Goal: Check status: Check status

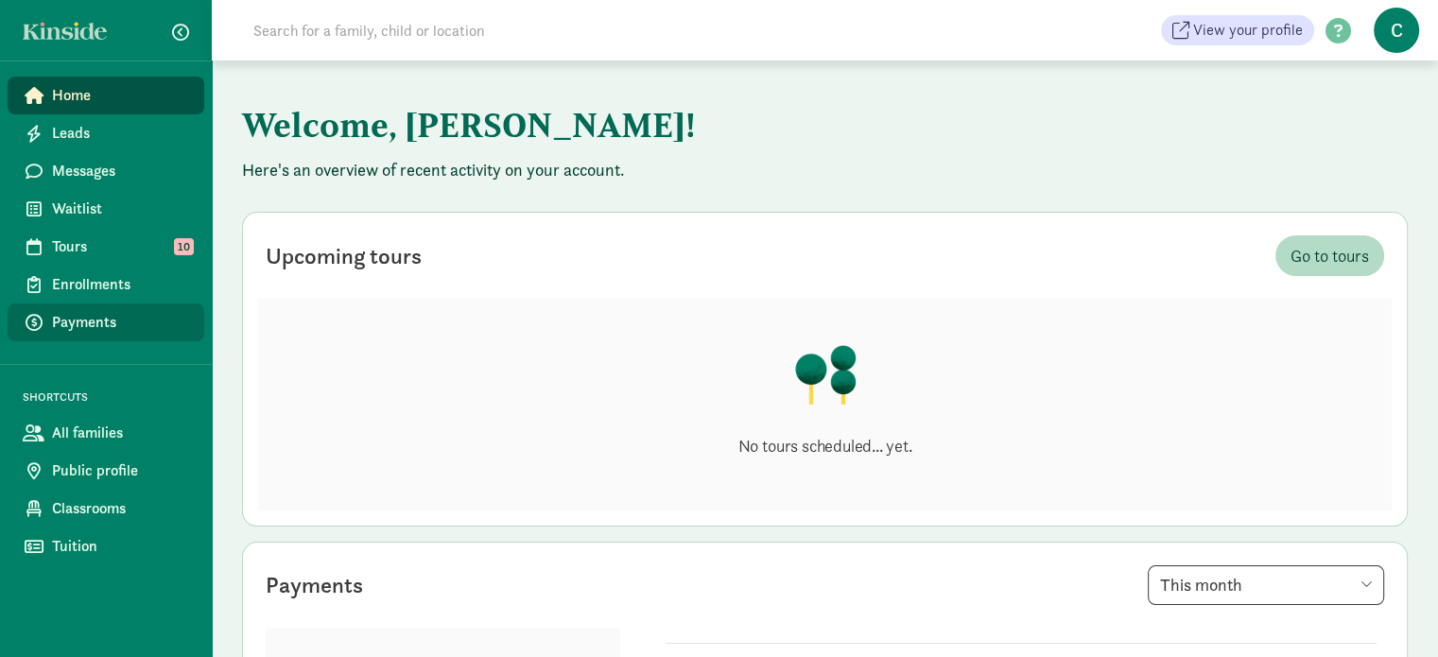
click at [95, 306] on link "Payments" at bounding box center [106, 323] width 197 height 38
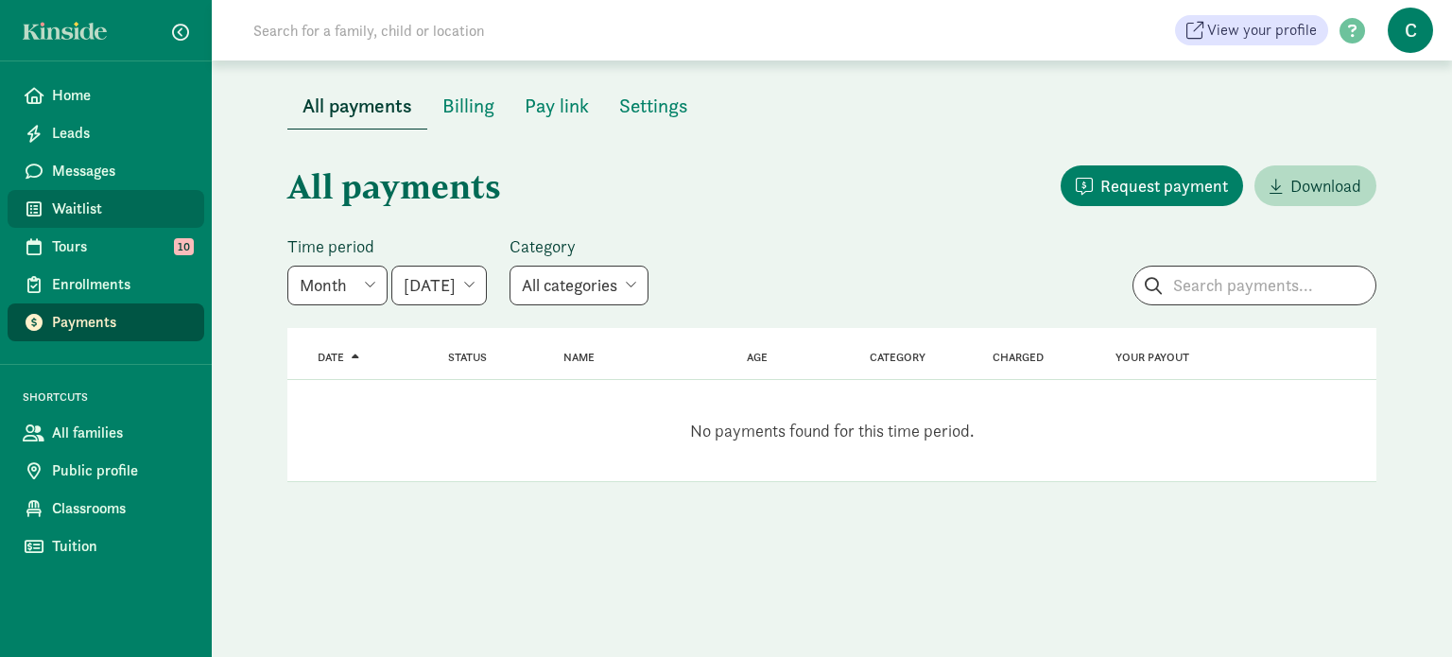
click at [76, 203] on span "Waitlist" at bounding box center [120, 209] width 137 height 23
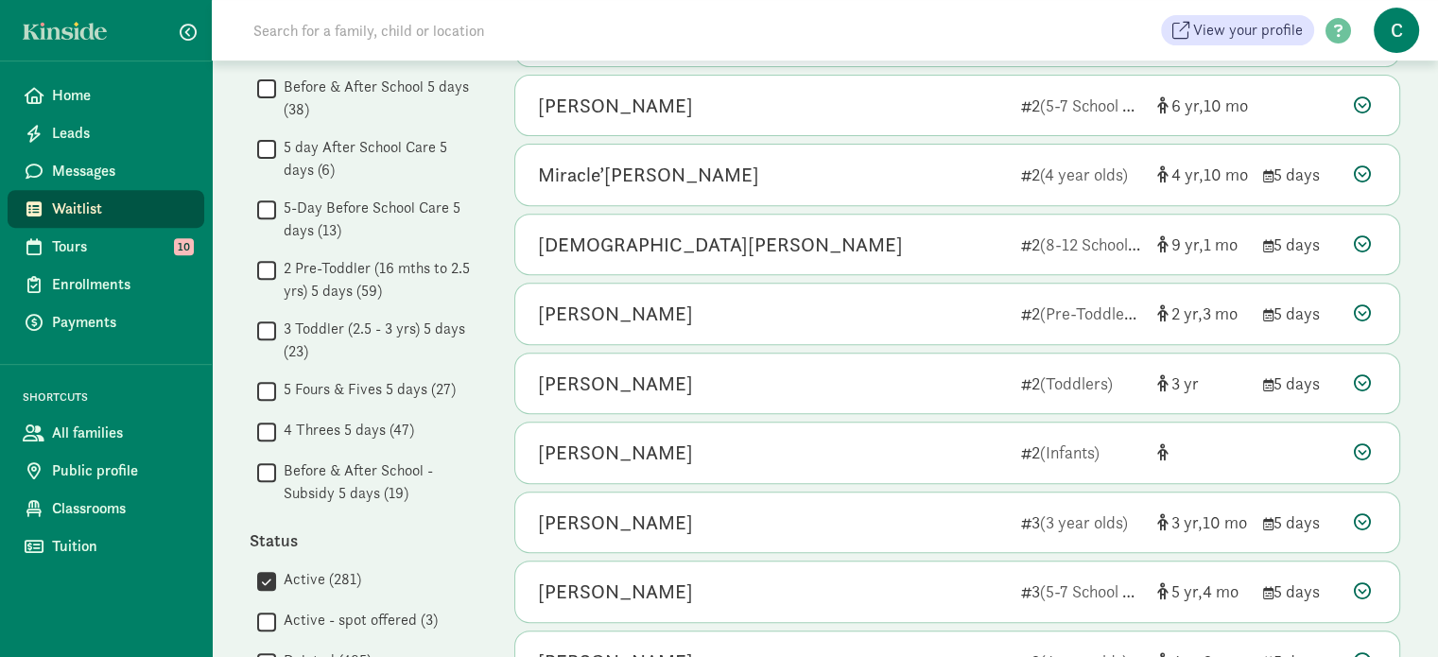
scroll to position [714, 0]
click at [268, 570] on input "Active (281)" at bounding box center [266, 583] width 19 height 26
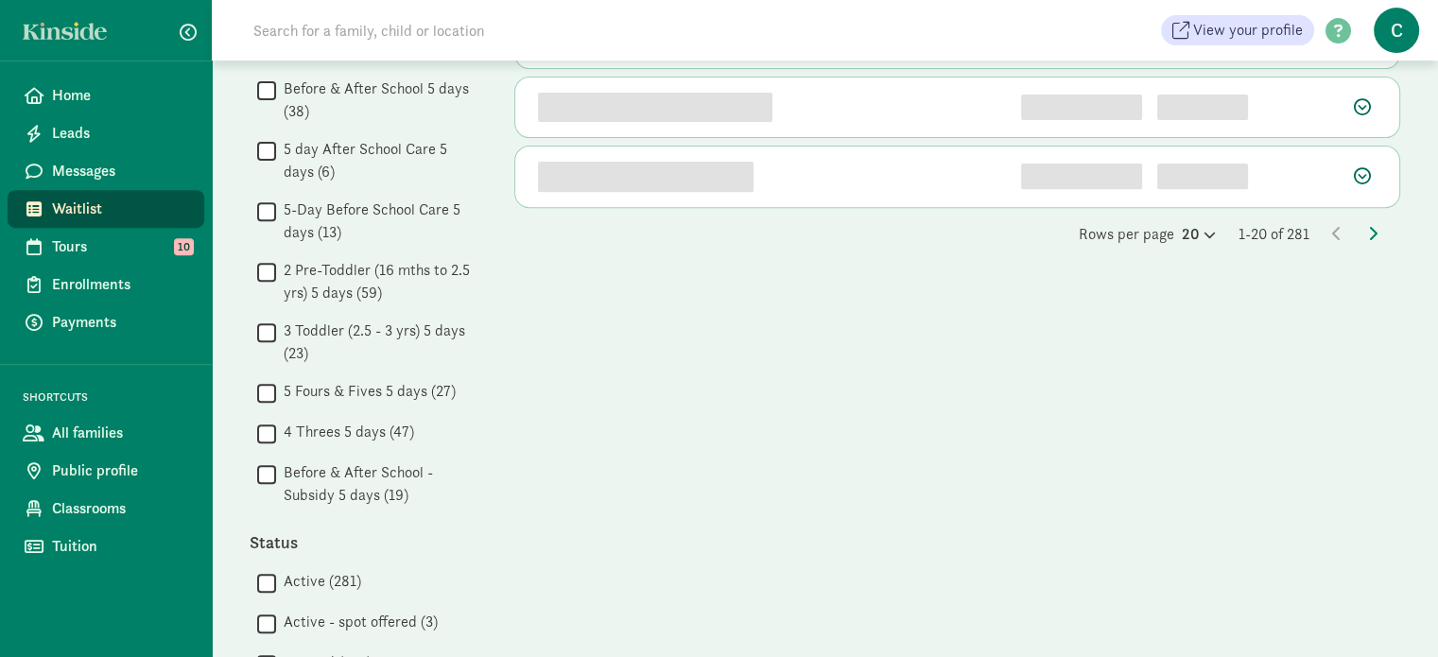
scroll to position [0, 0]
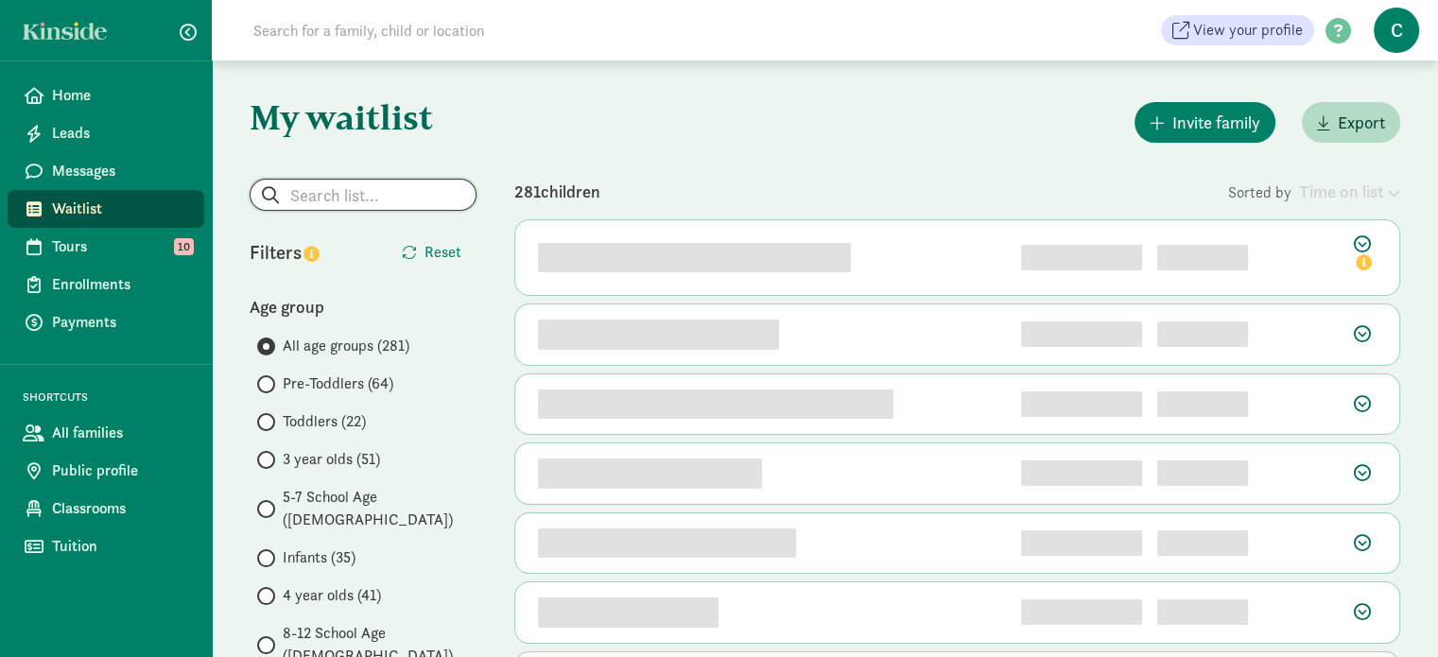
click at [351, 192] on input "search" at bounding box center [363, 195] width 225 height 30
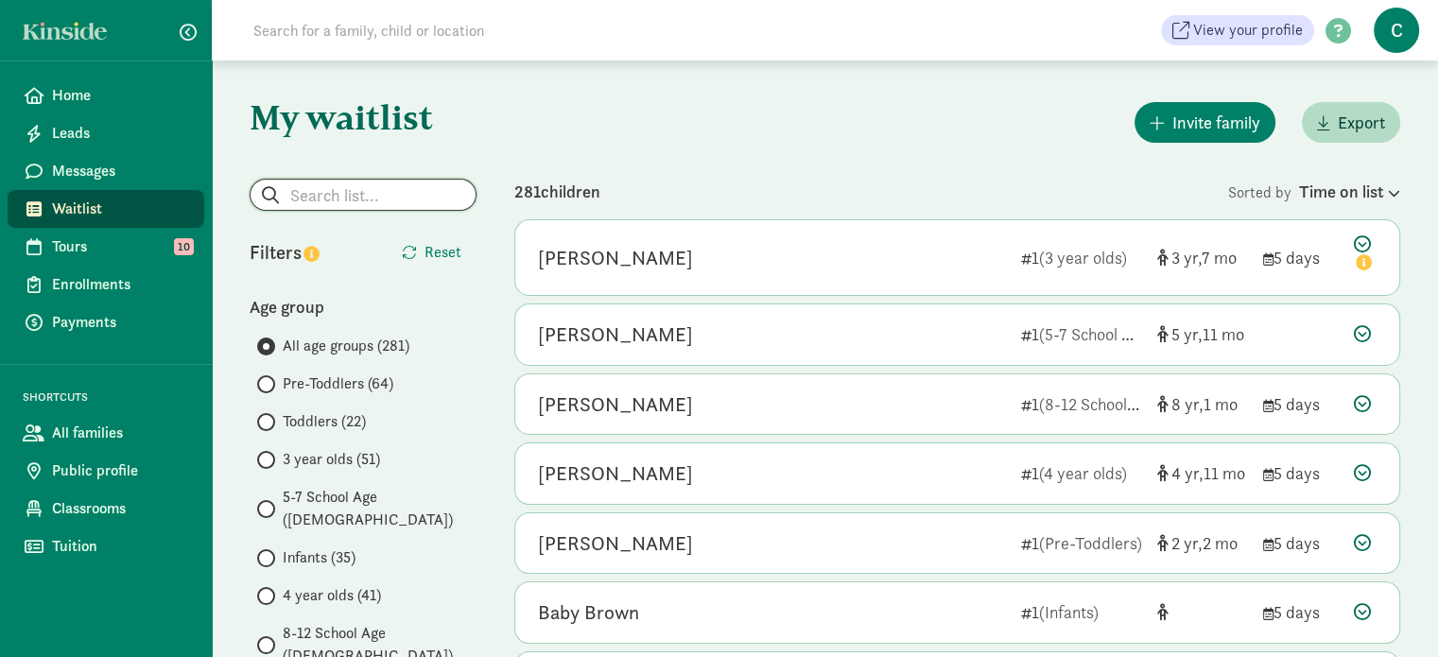
click at [356, 196] on input "search" at bounding box center [363, 195] width 225 height 30
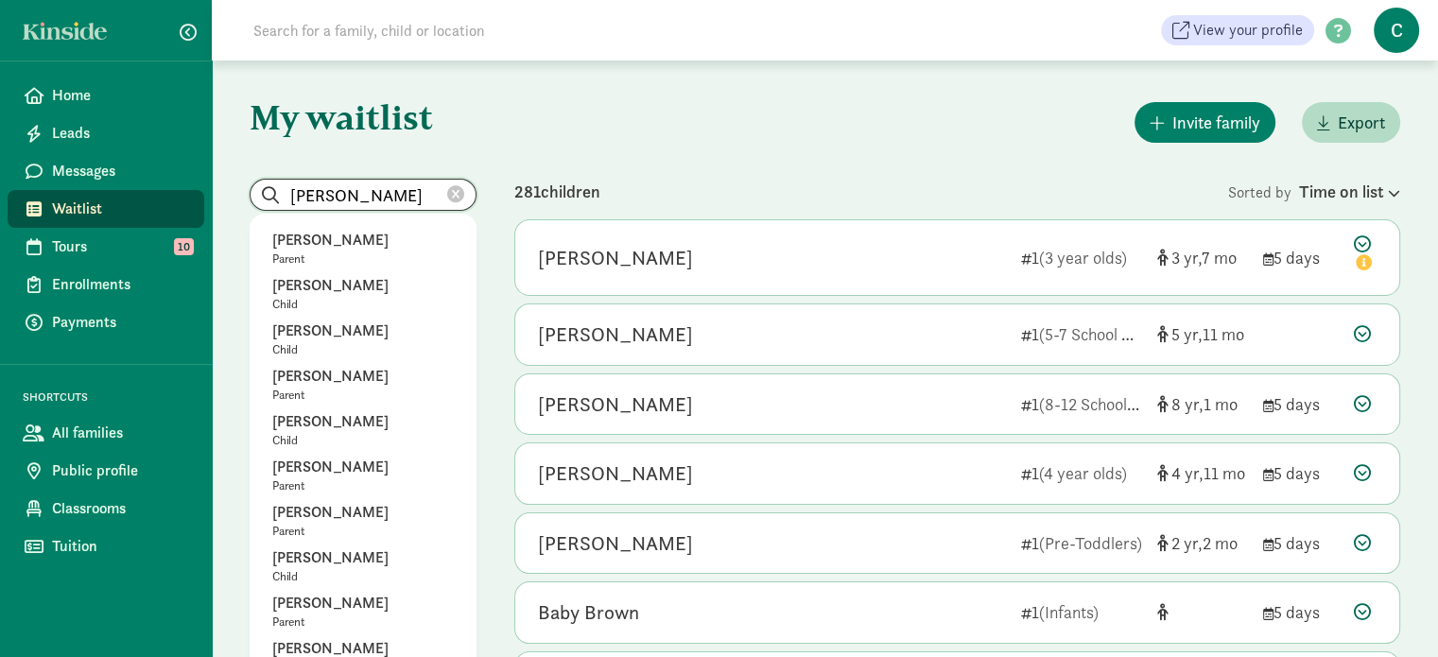
type input "tabitha"
checkbox input "true"
